Goal: Find specific page/section: Find specific page/section

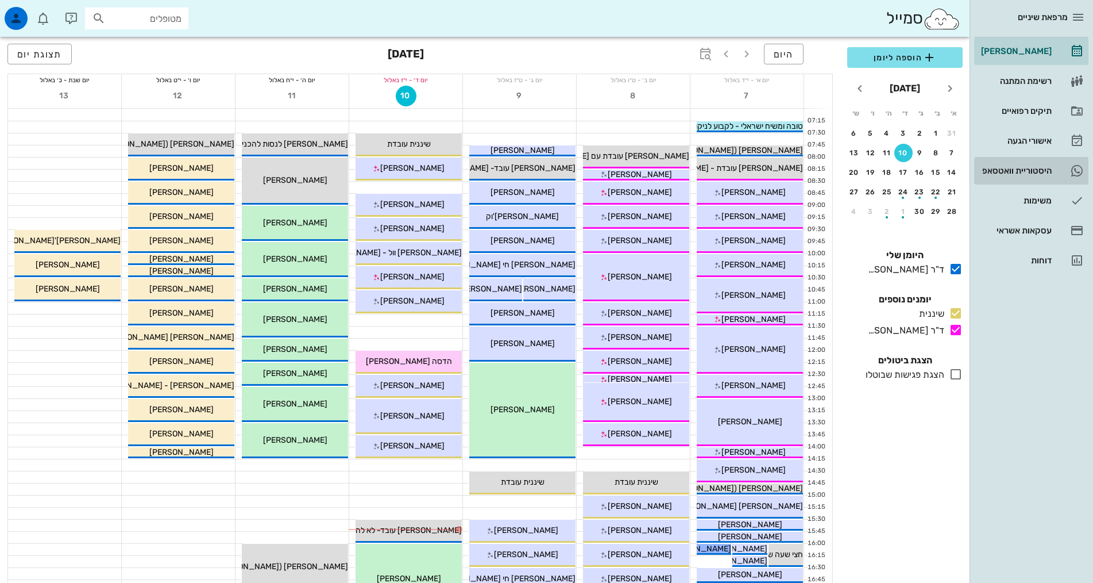
click at [1033, 165] on div "היסטוריית וואטסאפ" at bounding box center [1015, 170] width 73 height 18
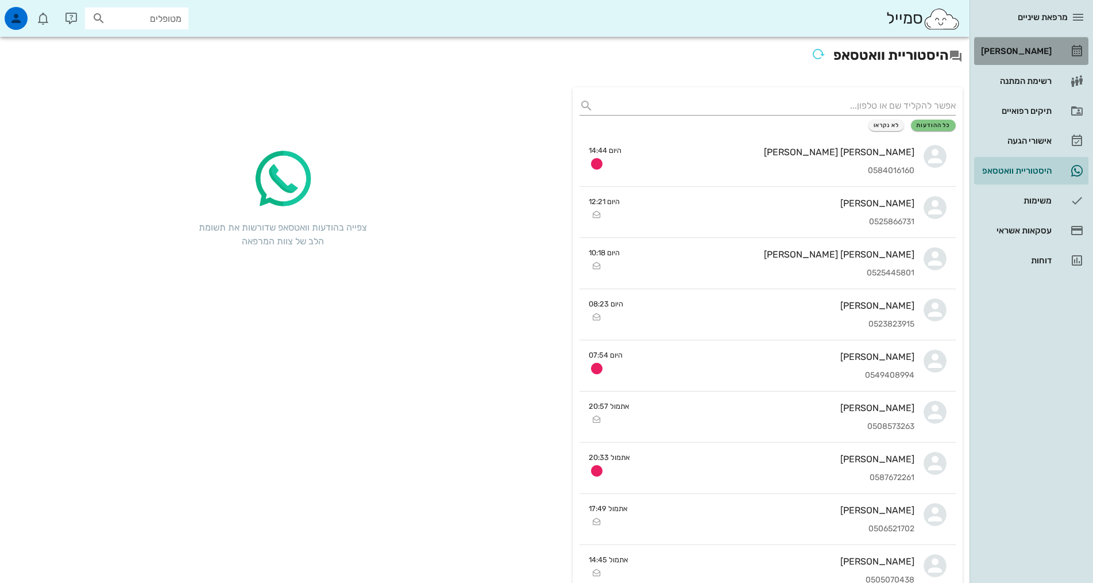
click at [1023, 49] on div "[PERSON_NAME]" at bounding box center [1015, 51] width 73 height 9
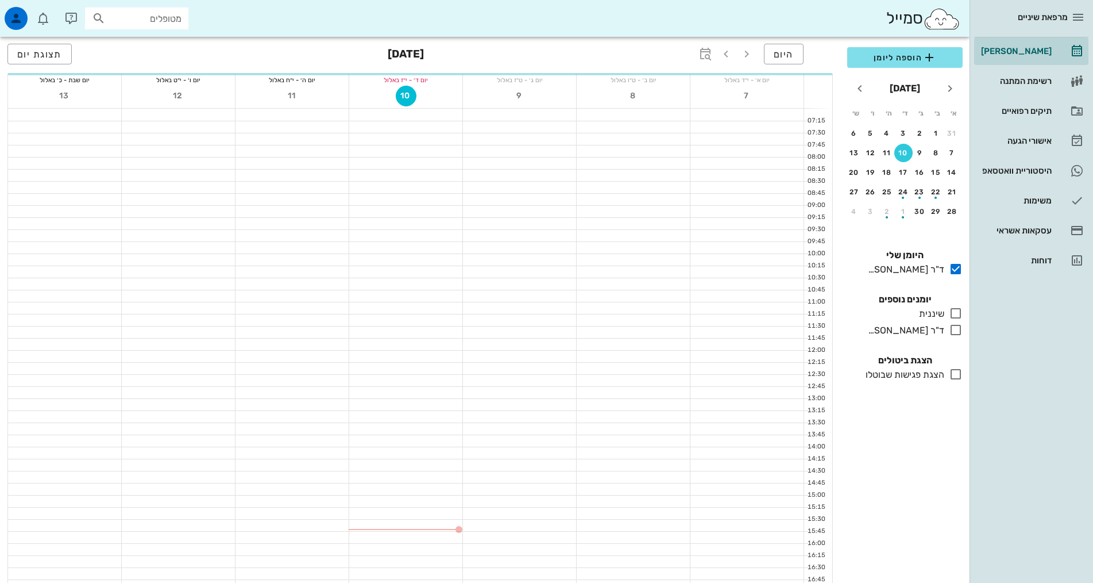
click at [165, 12] on input "מטופלים" at bounding box center [145, 18] width 74 height 15
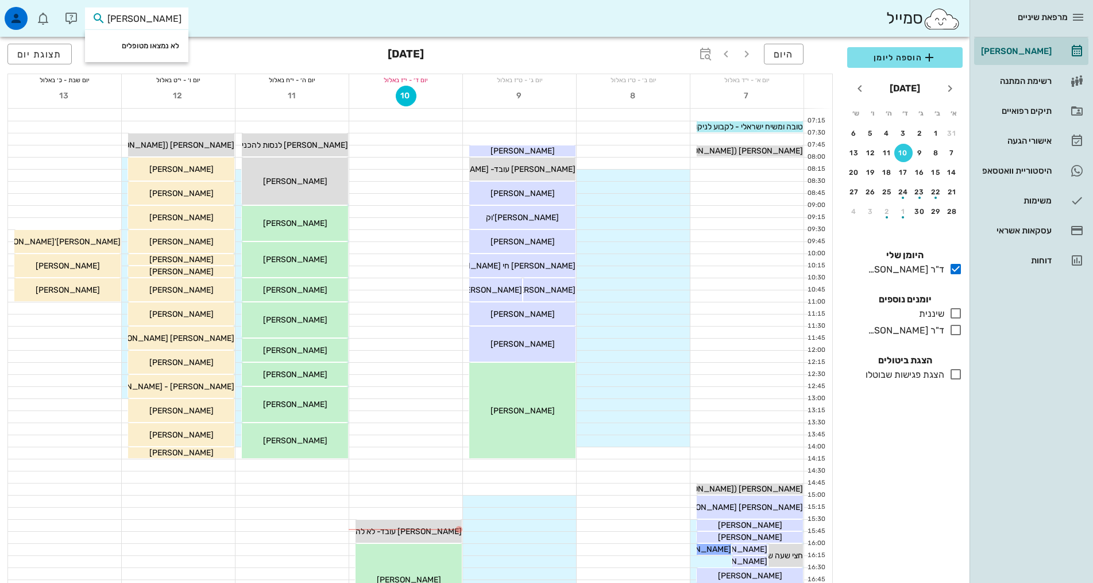
type input "[PERSON_NAME]"
click at [220, 22] on div "סמייל [PERSON_NAME]" at bounding box center [485, 18] width 970 height 37
click at [954, 330] on icon at bounding box center [956, 330] width 14 height 14
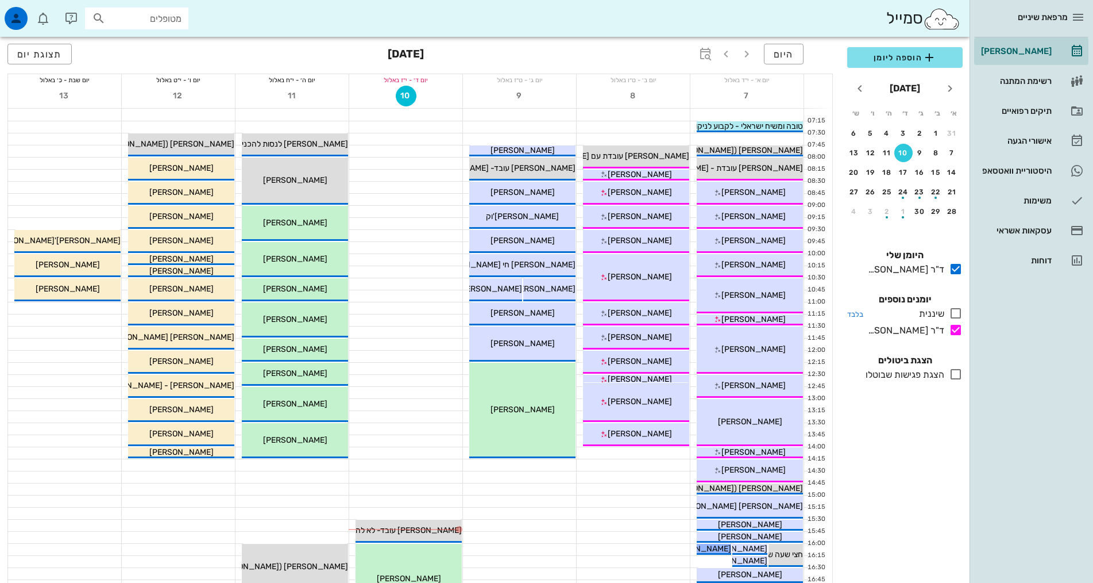
click at [958, 310] on icon at bounding box center [956, 313] width 14 height 14
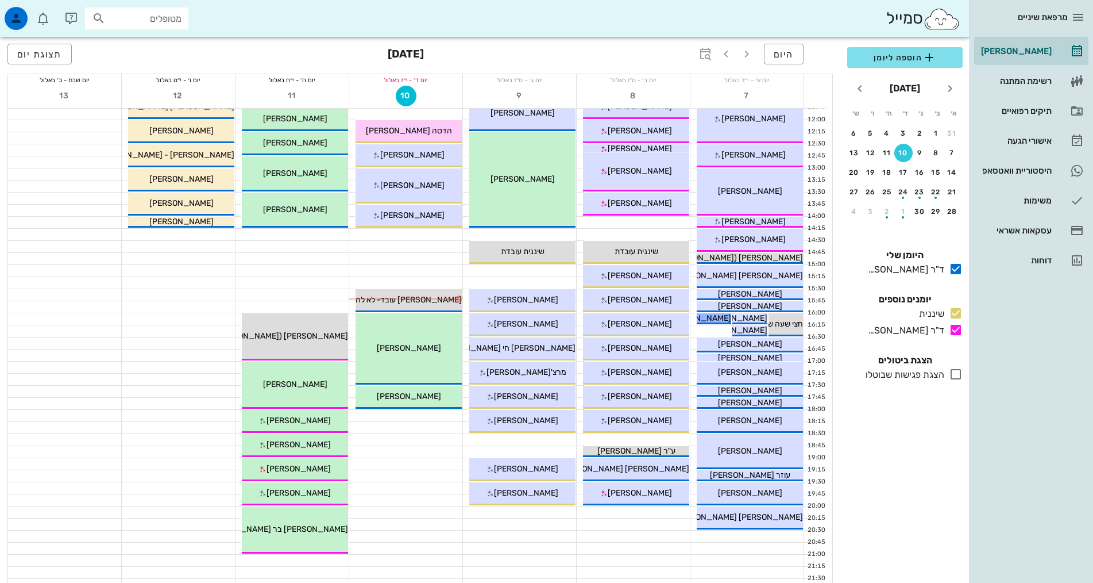
scroll to position [345, 0]
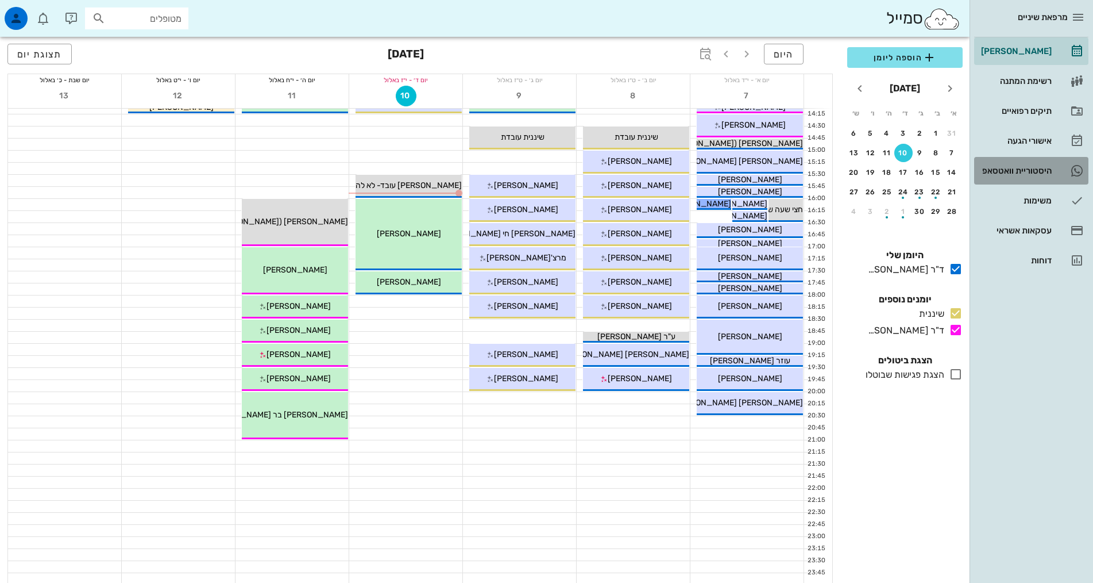
click at [1028, 171] on div "היסטוריית וואטסאפ" at bounding box center [1015, 170] width 73 height 9
